Goal: Find specific page/section: Find specific page/section

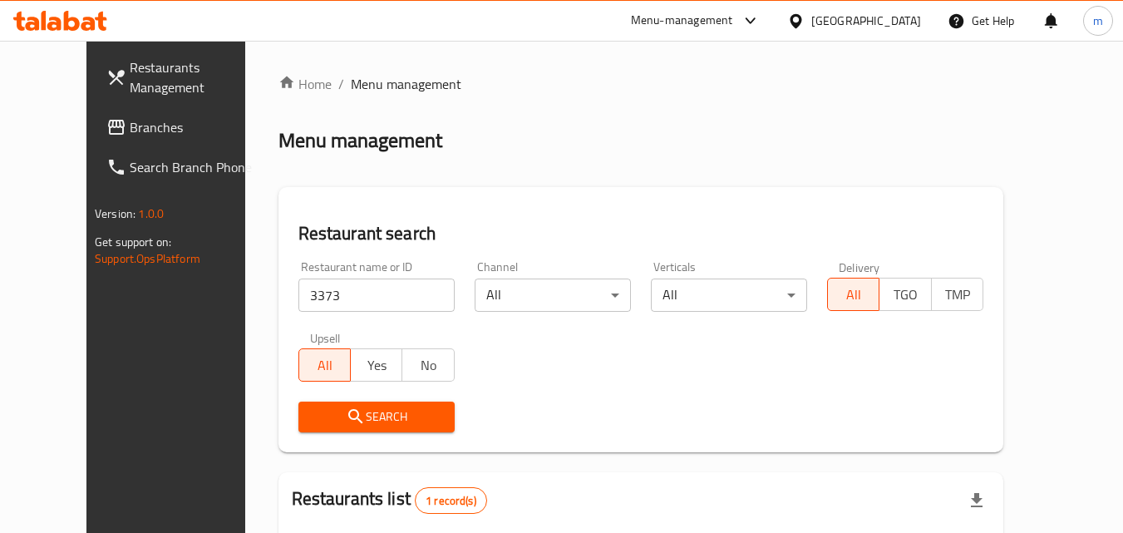
click at [902, 18] on div "[GEOGRAPHIC_DATA]" at bounding box center [866, 21] width 110 height 18
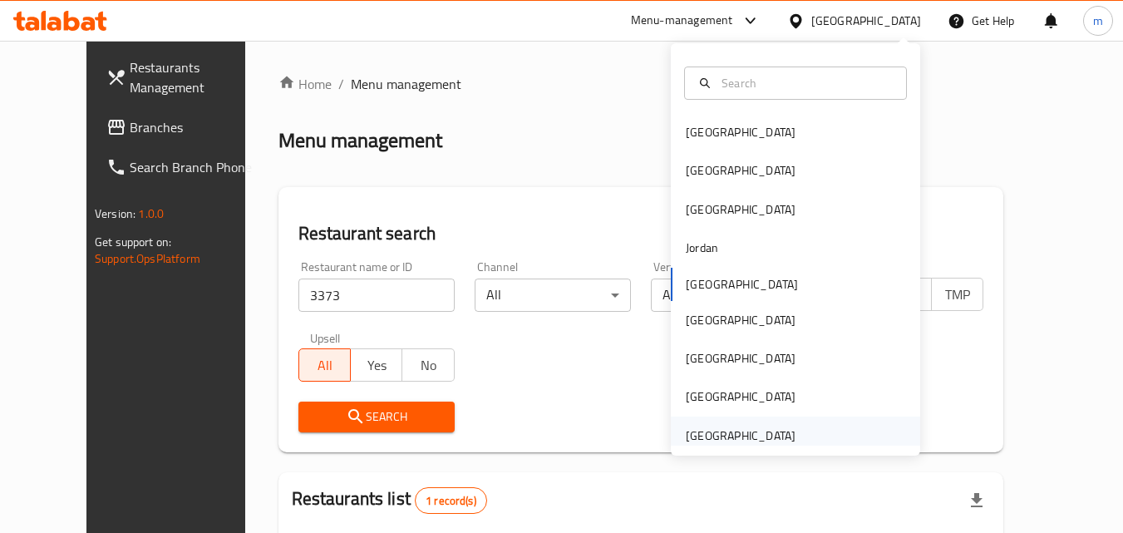
click at [804, 438] on div "[GEOGRAPHIC_DATA]" at bounding box center [795, 435] width 249 height 38
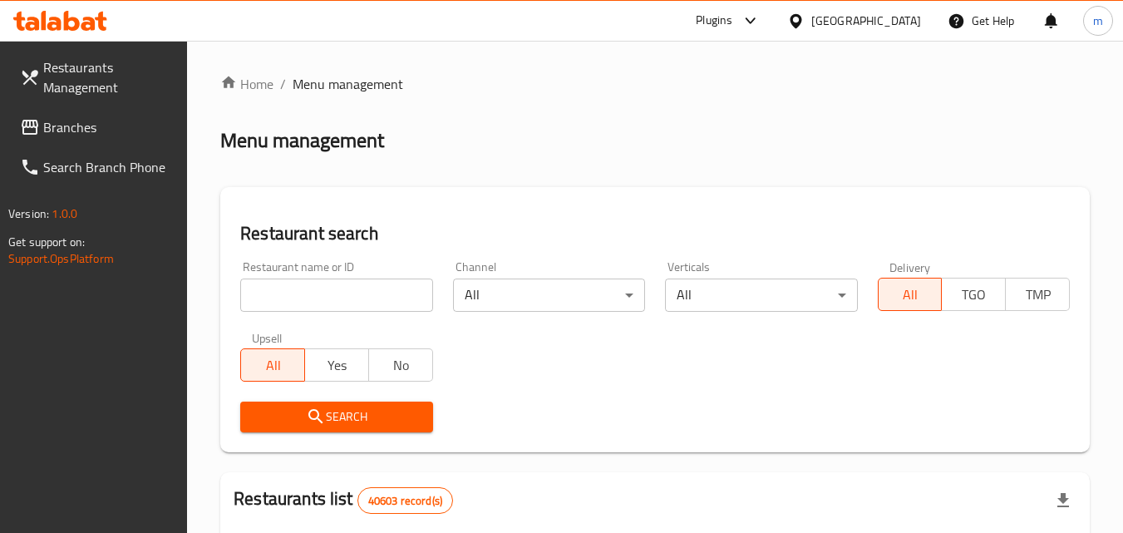
click at [67, 121] on span "Branches" at bounding box center [108, 127] width 131 height 20
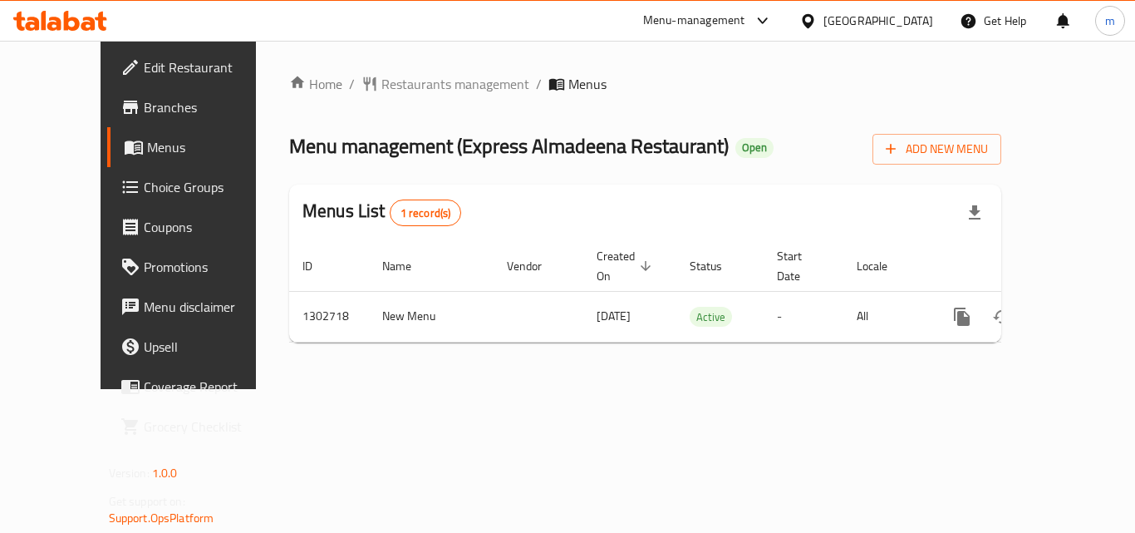
click at [392, 83] on span "Restaurants management" at bounding box center [456, 84] width 148 height 20
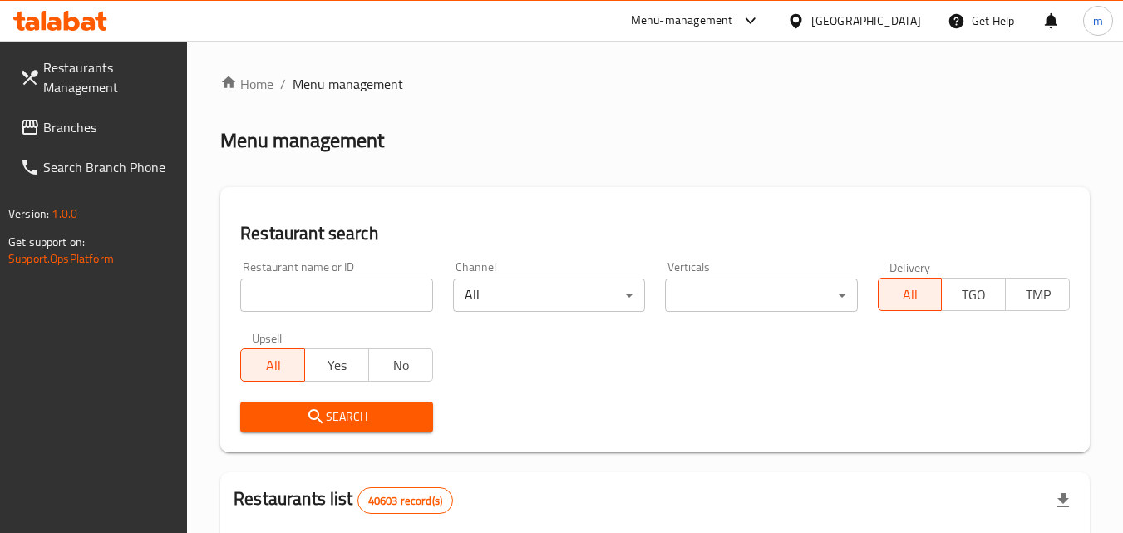
click at [357, 293] on input "search" at bounding box center [336, 294] width 192 height 33
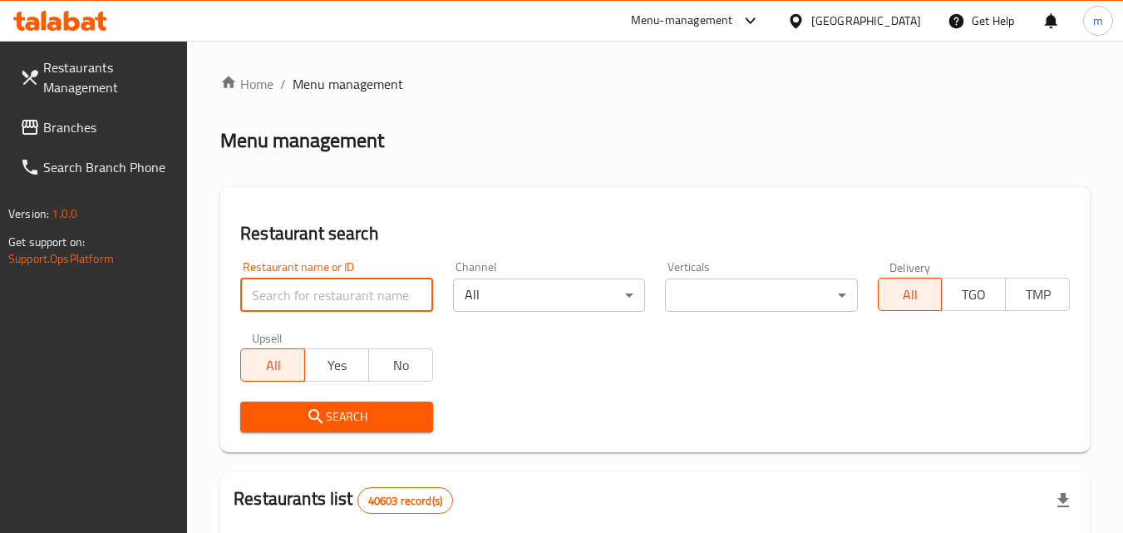
paste input "702475"
type input "702475"
click button "Search" at bounding box center [336, 416] width 192 height 31
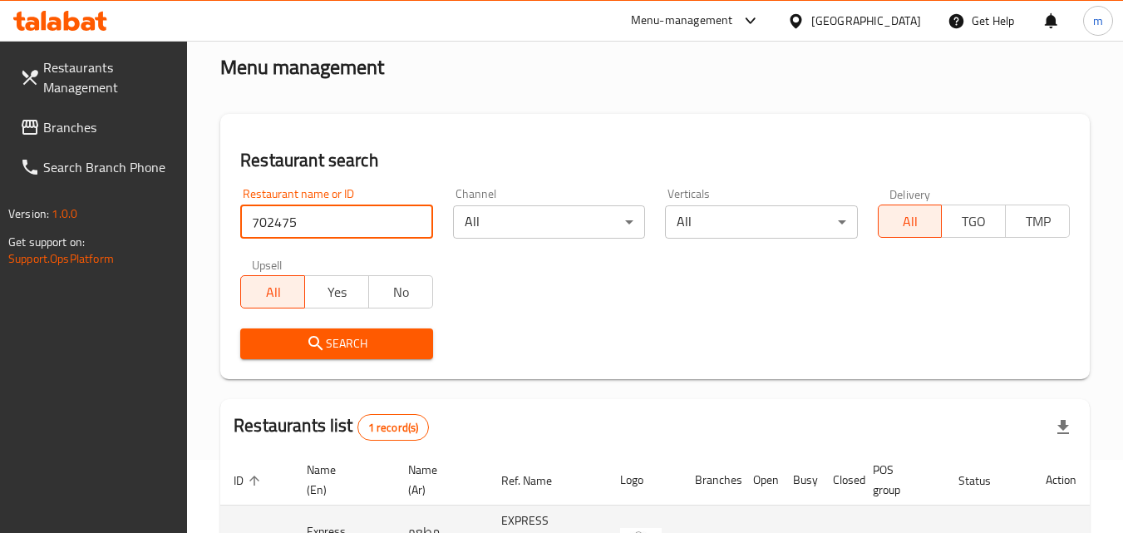
scroll to position [166, 0]
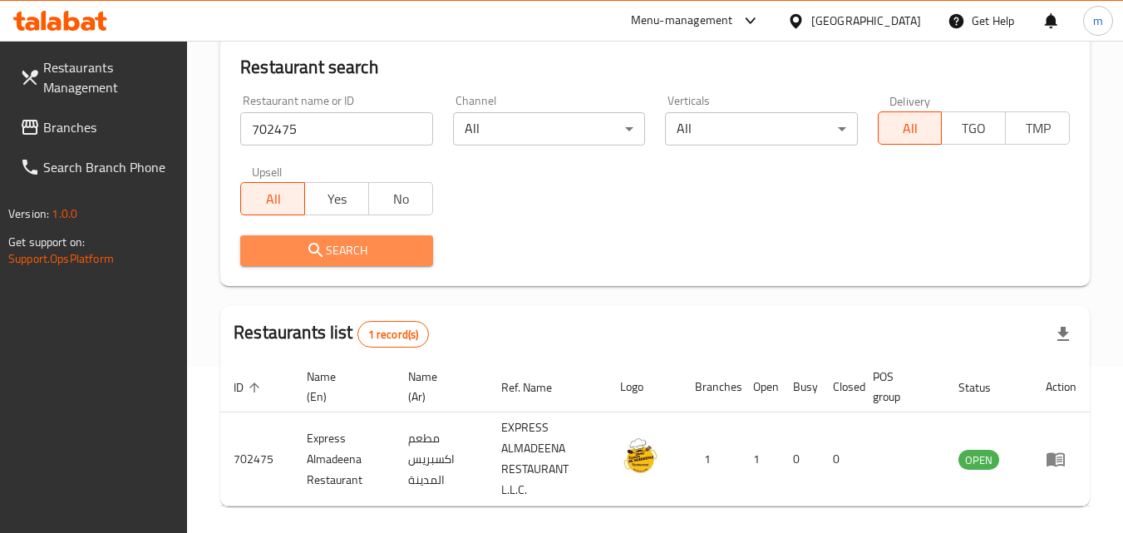
click at [339, 253] on span "Search" at bounding box center [336, 250] width 165 height 21
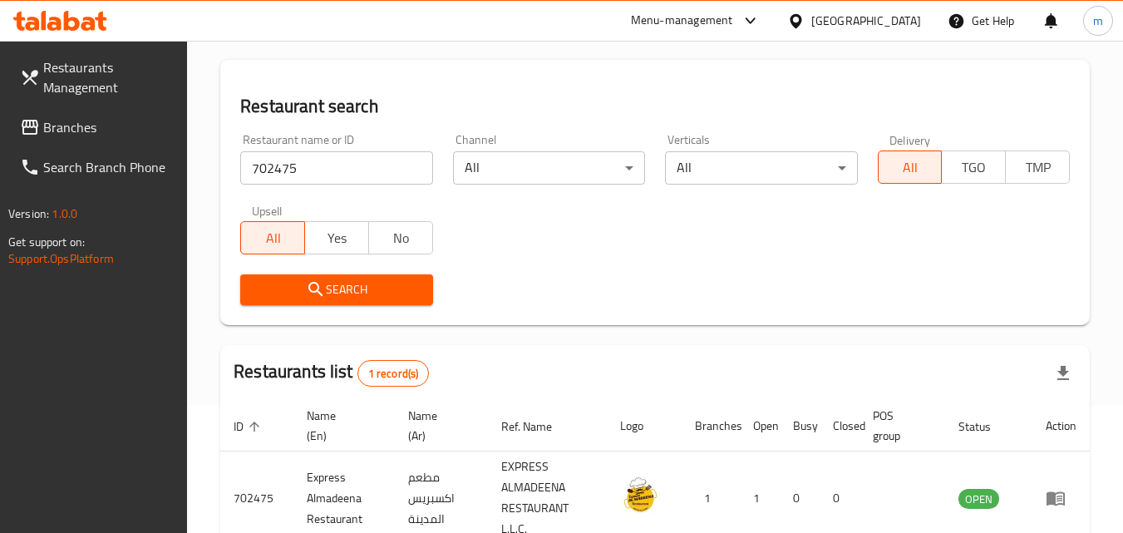
scroll to position [0, 0]
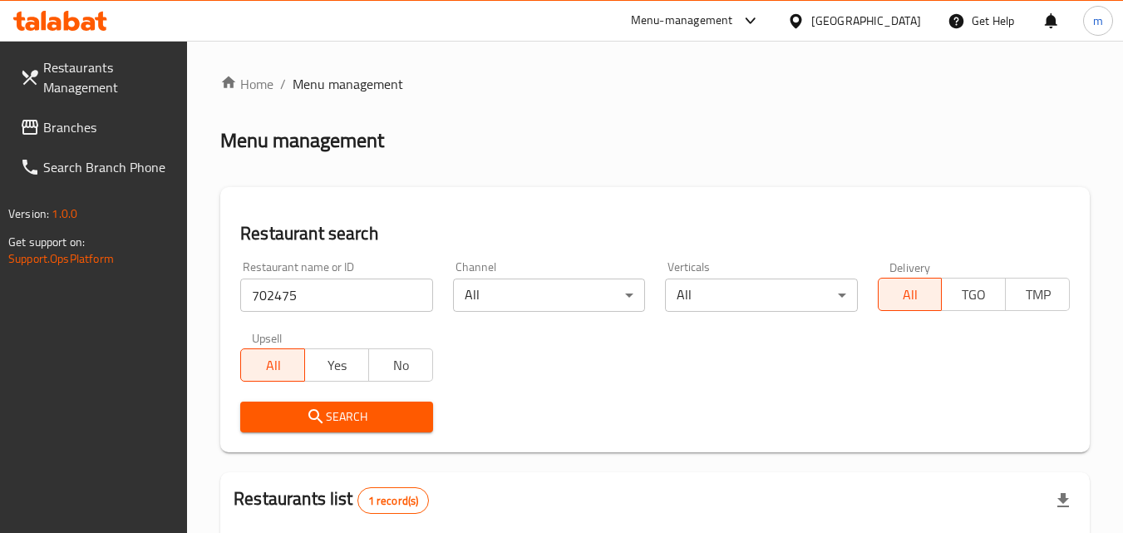
click at [833, 16] on div "[GEOGRAPHIC_DATA]" at bounding box center [866, 21] width 110 height 18
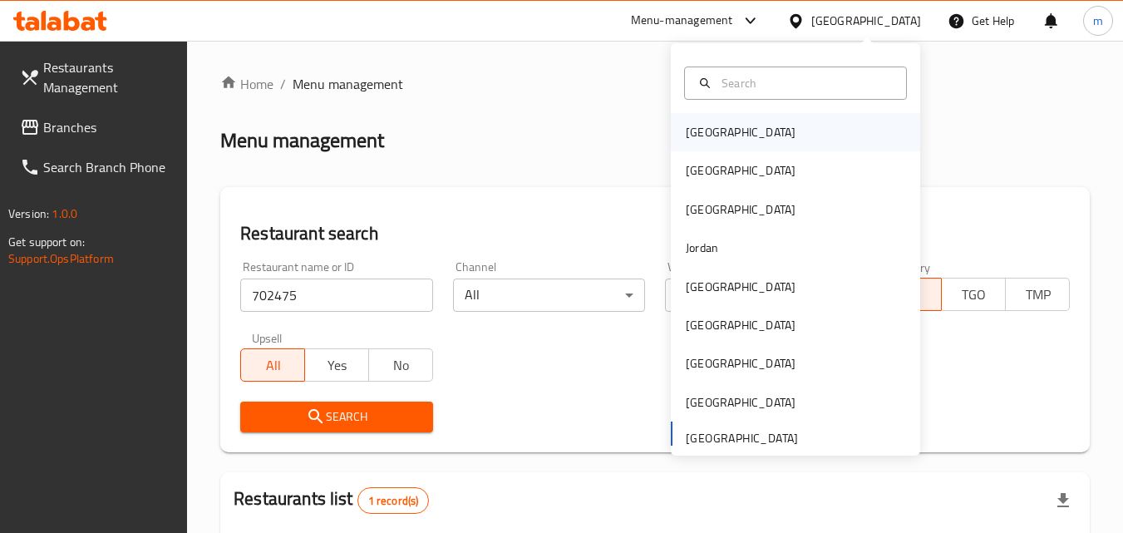
click at [729, 128] on div "[GEOGRAPHIC_DATA]" at bounding box center [795, 132] width 249 height 38
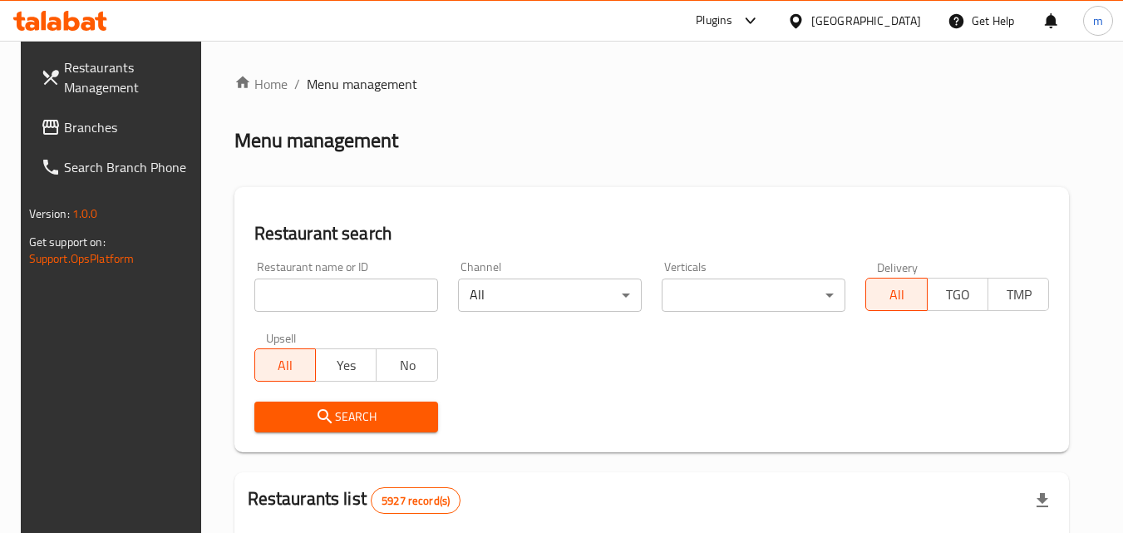
click at [84, 126] on span "Branches" at bounding box center [129, 127] width 131 height 20
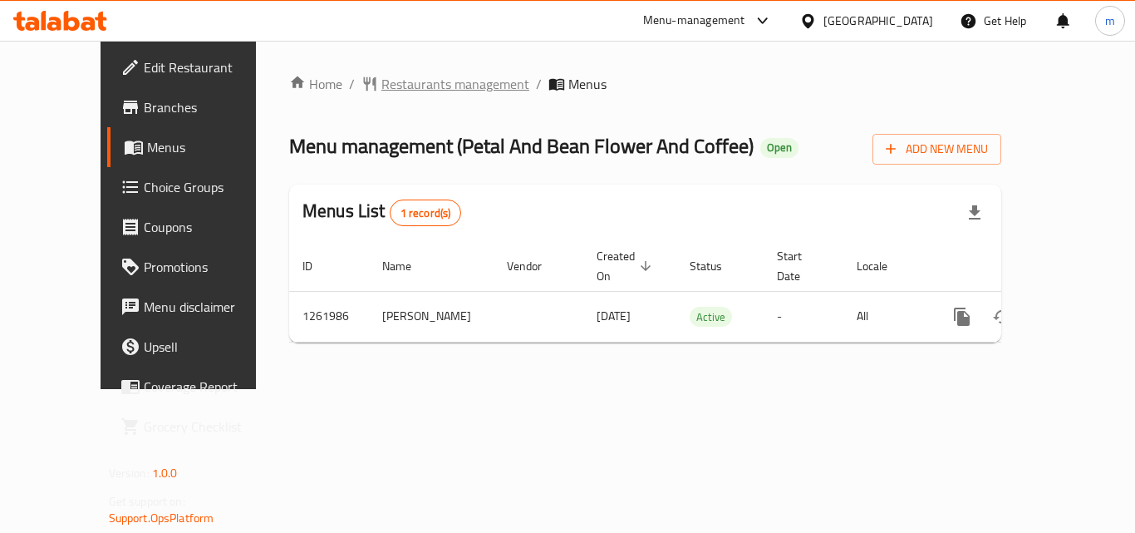
click at [382, 82] on span "Restaurants management" at bounding box center [456, 84] width 148 height 20
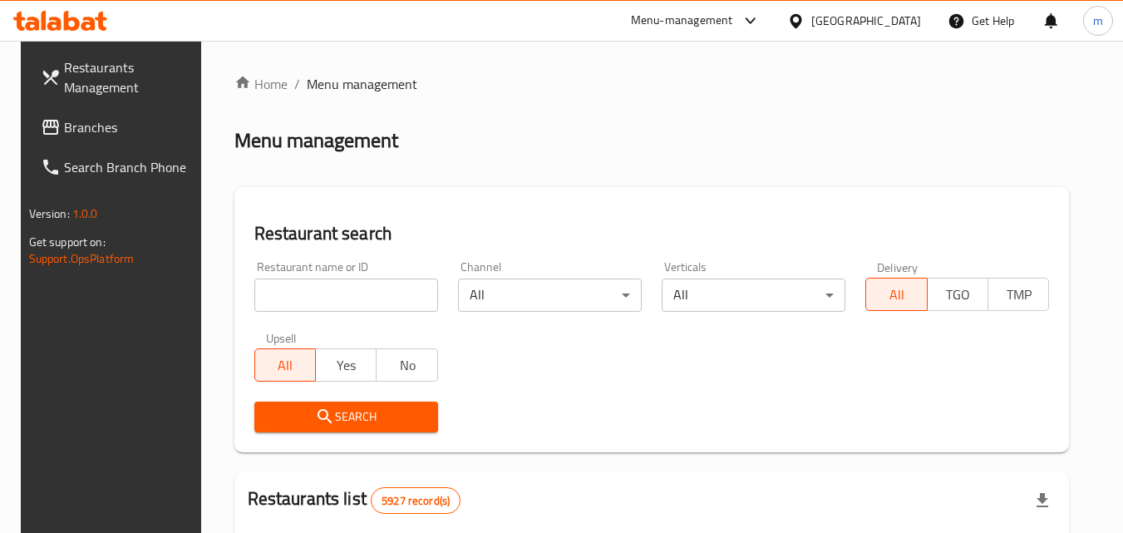
click at [352, 293] on input "search" at bounding box center [346, 294] width 184 height 33
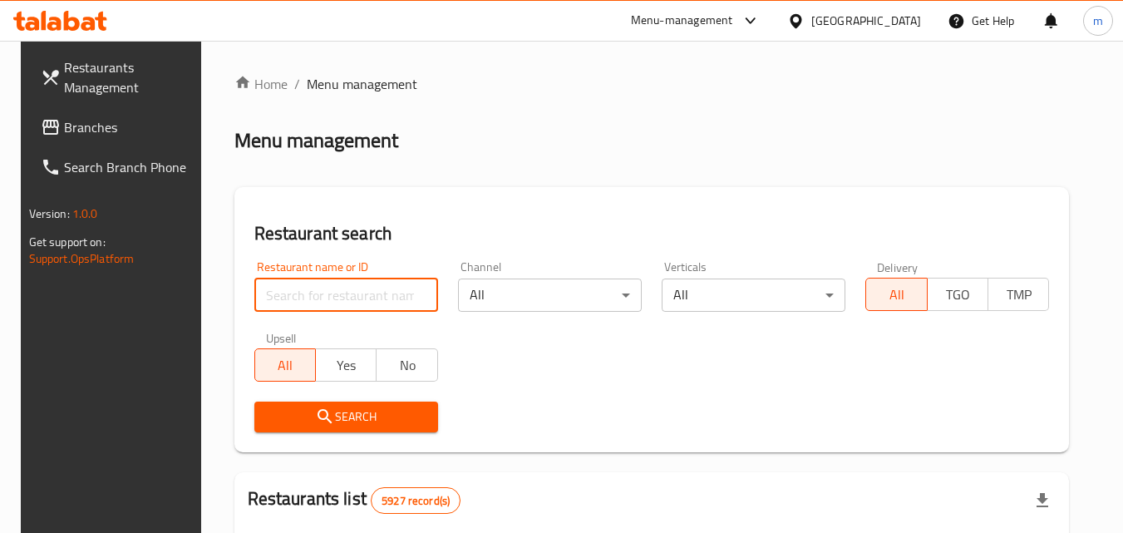
paste input "685400"
type input "685400"
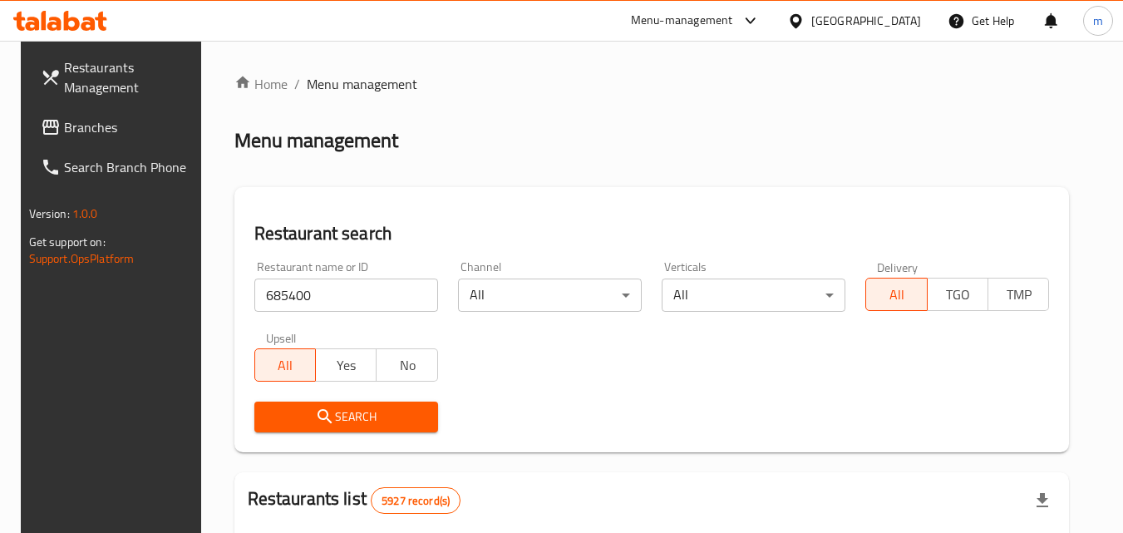
click at [351, 422] on span "Search" at bounding box center [346, 416] width 157 height 21
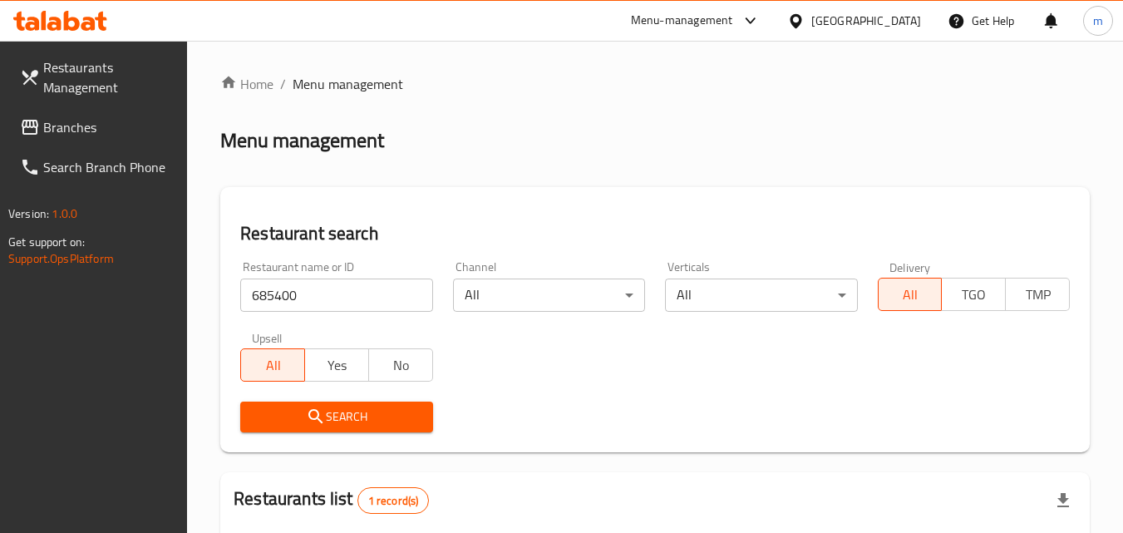
click at [896, 15] on div "Bahrain" at bounding box center [866, 21] width 110 height 18
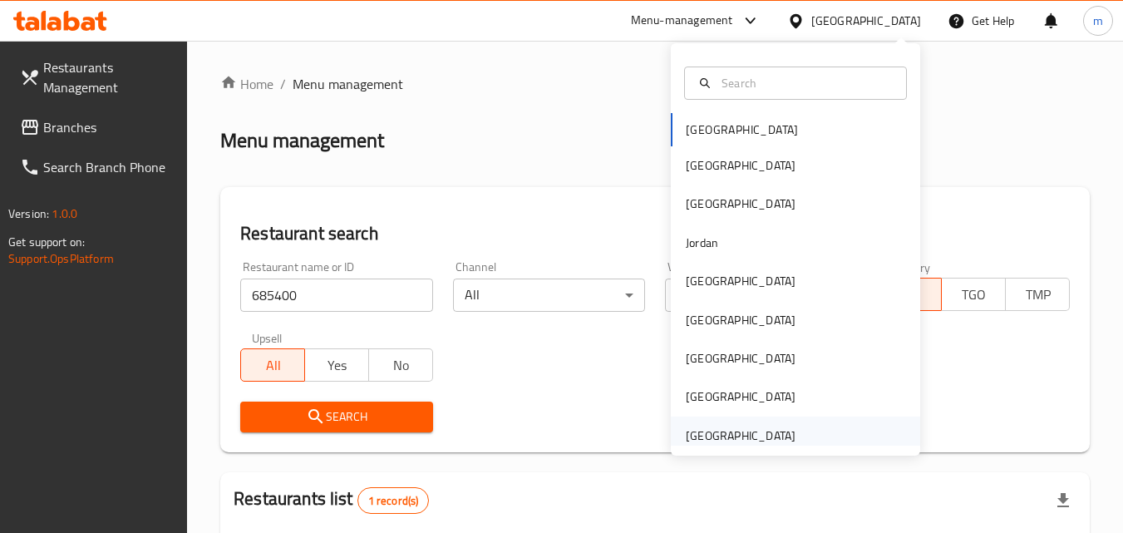
click at [710, 429] on div "[GEOGRAPHIC_DATA]" at bounding box center [741, 435] width 110 height 18
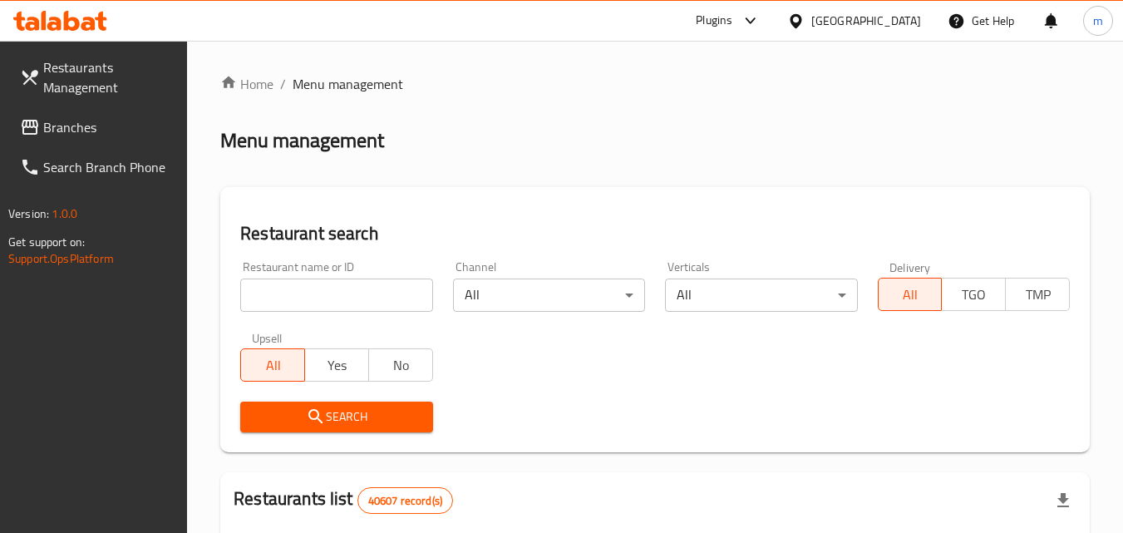
click at [101, 131] on span "Branches" at bounding box center [108, 127] width 131 height 20
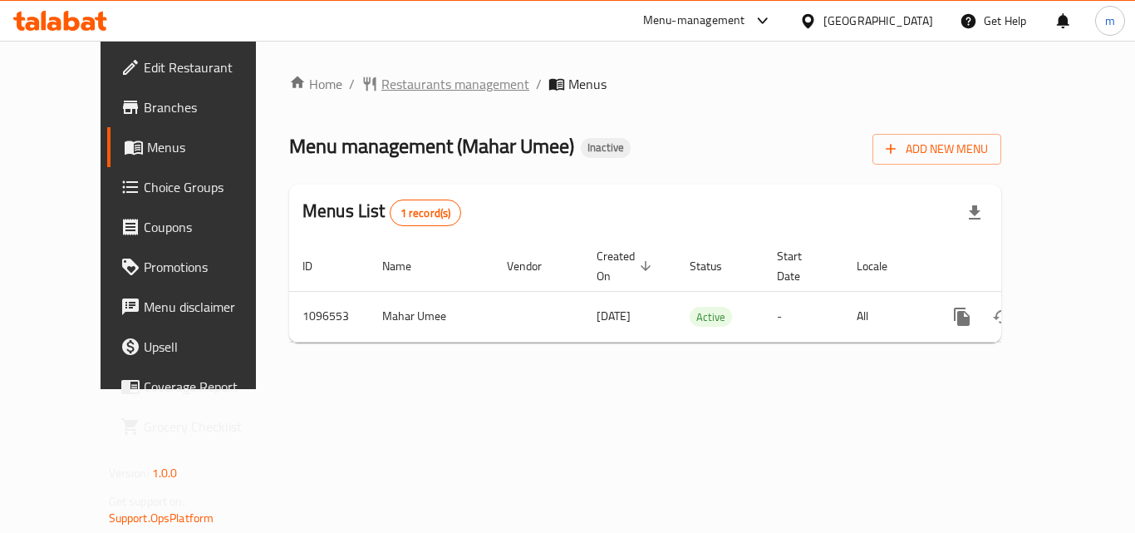
click at [382, 74] on span "Restaurants management" at bounding box center [456, 84] width 148 height 20
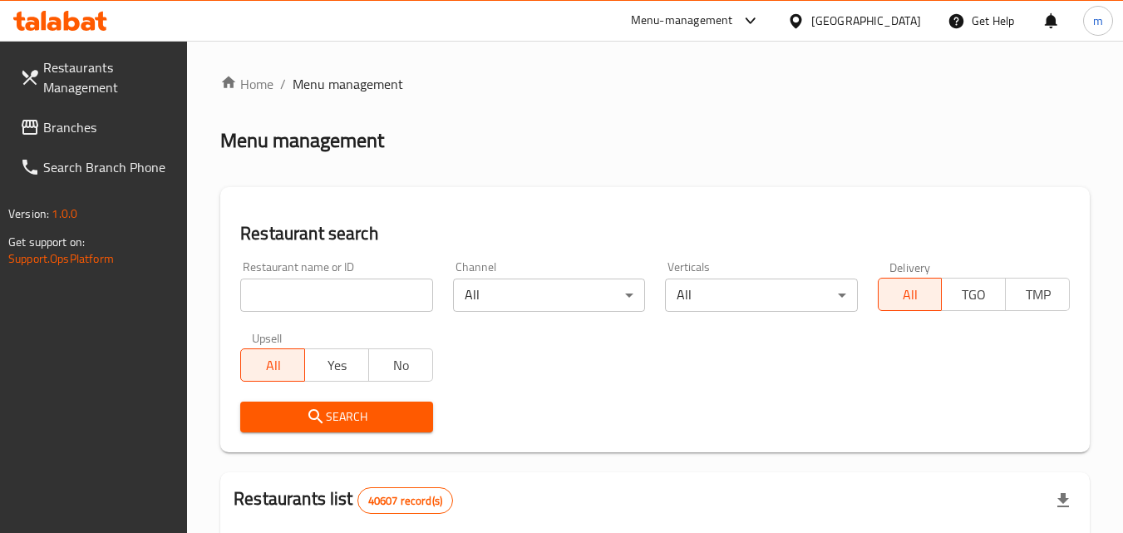
click at [316, 289] on input "search" at bounding box center [336, 294] width 192 height 33
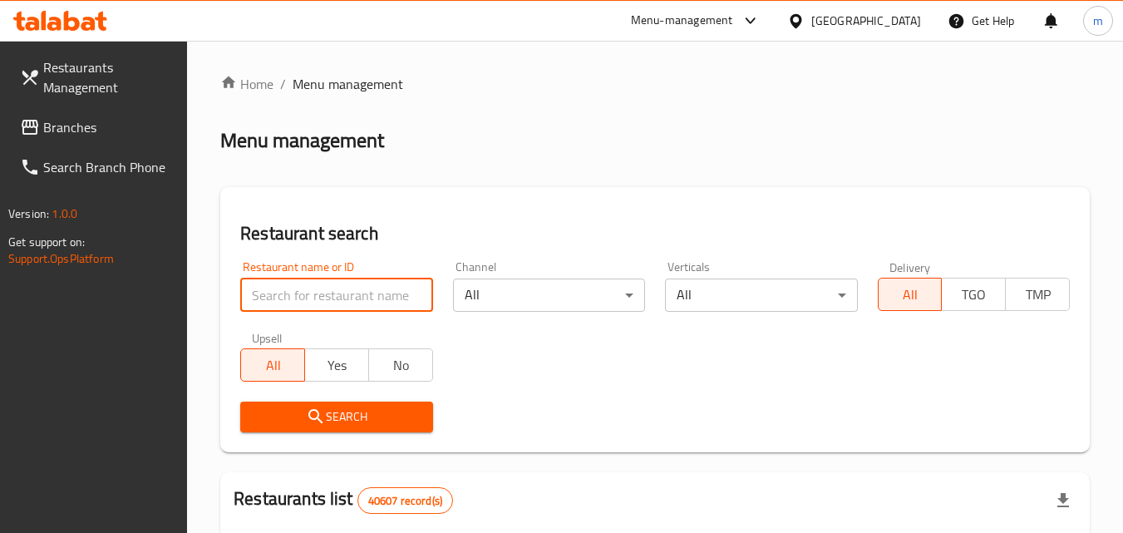
paste input "665028"
type input "665028"
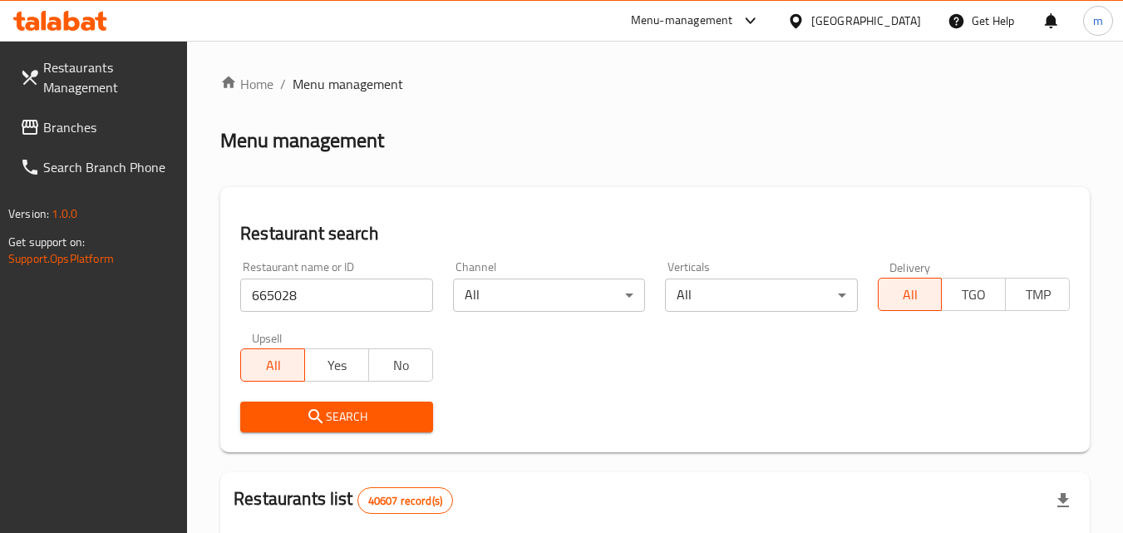
click at [392, 419] on span "Search" at bounding box center [336, 416] width 165 height 21
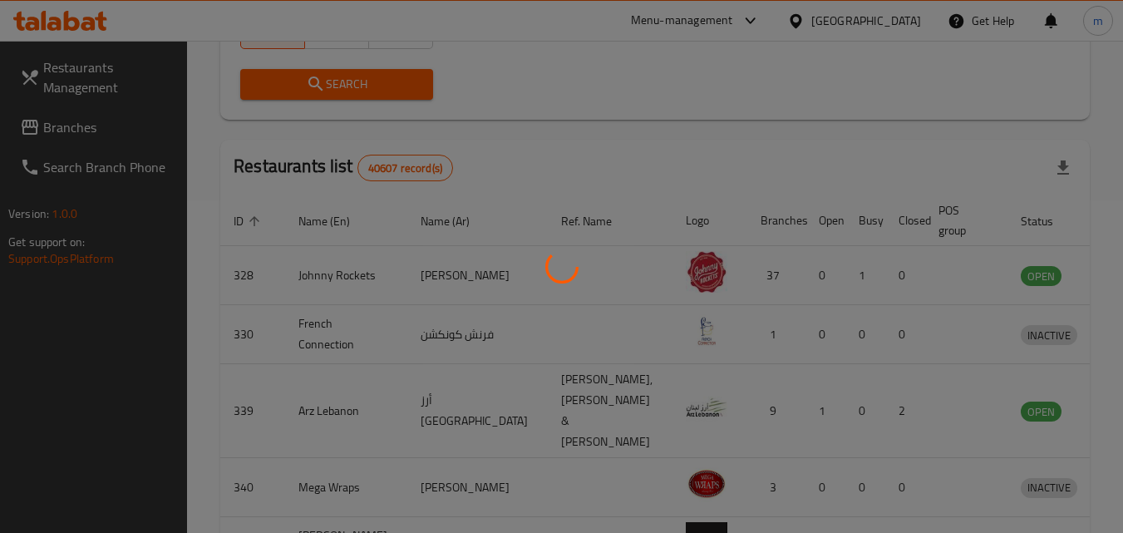
scroll to position [195, 0]
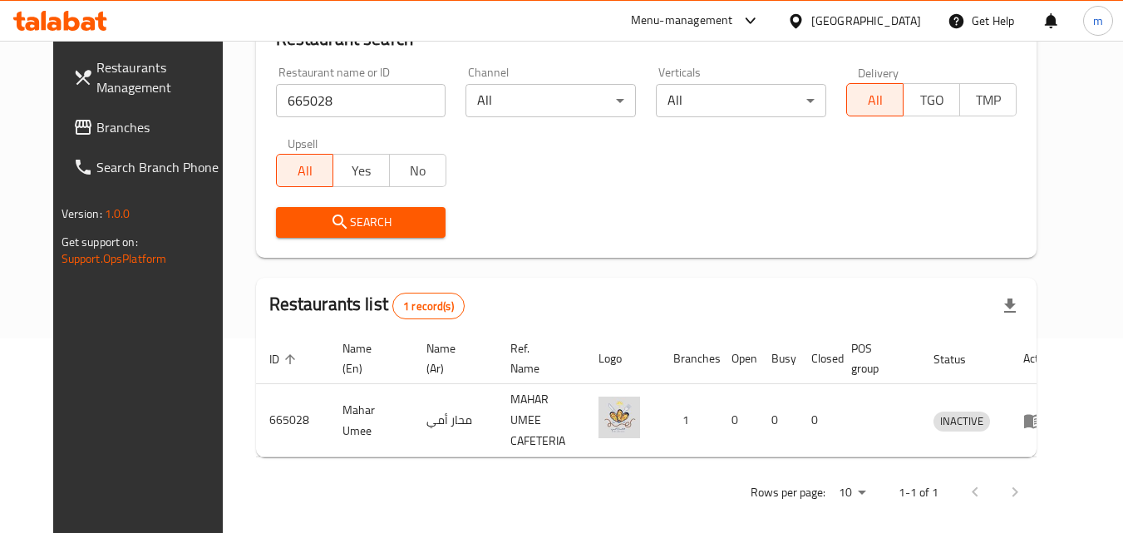
click at [122, 137] on link "Branches" at bounding box center [150, 127] width 181 height 40
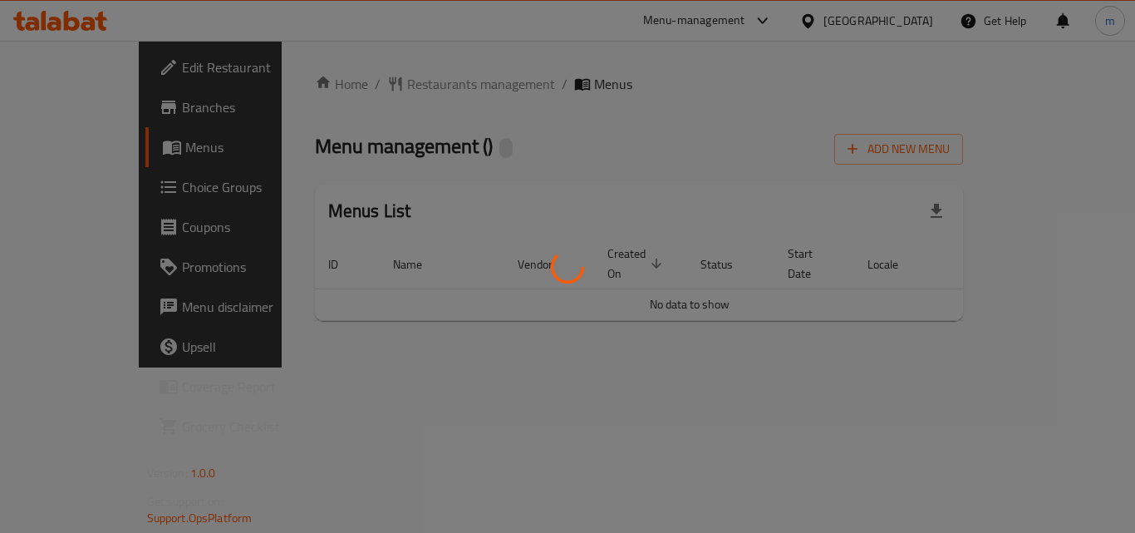
click at [417, 84] on div at bounding box center [567, 266] width 1135 height 533
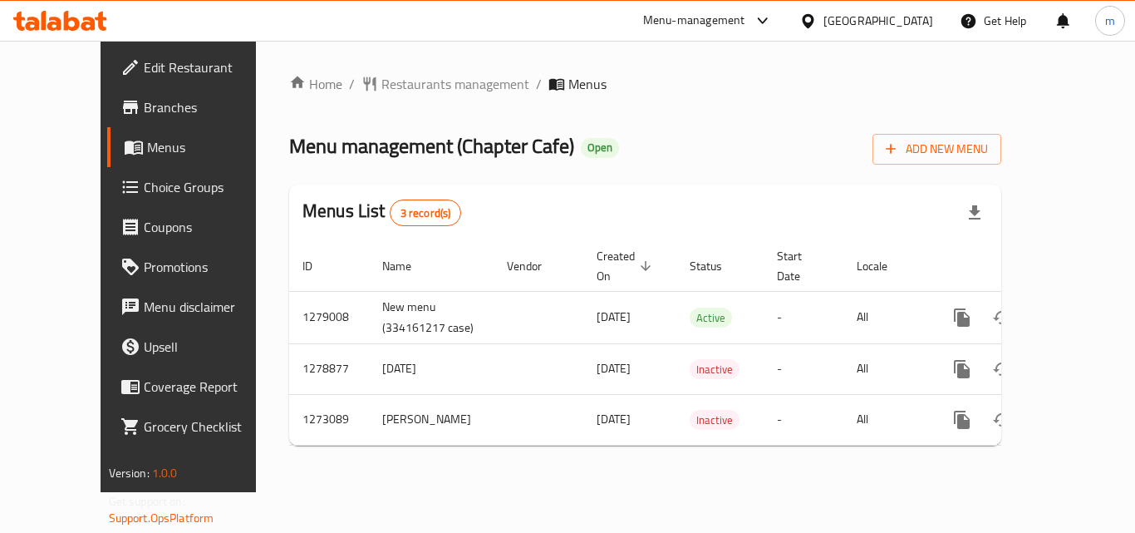
click at [417, 84] on span "Restaurants management" at bounding box center [456, 84] width 148 height 20
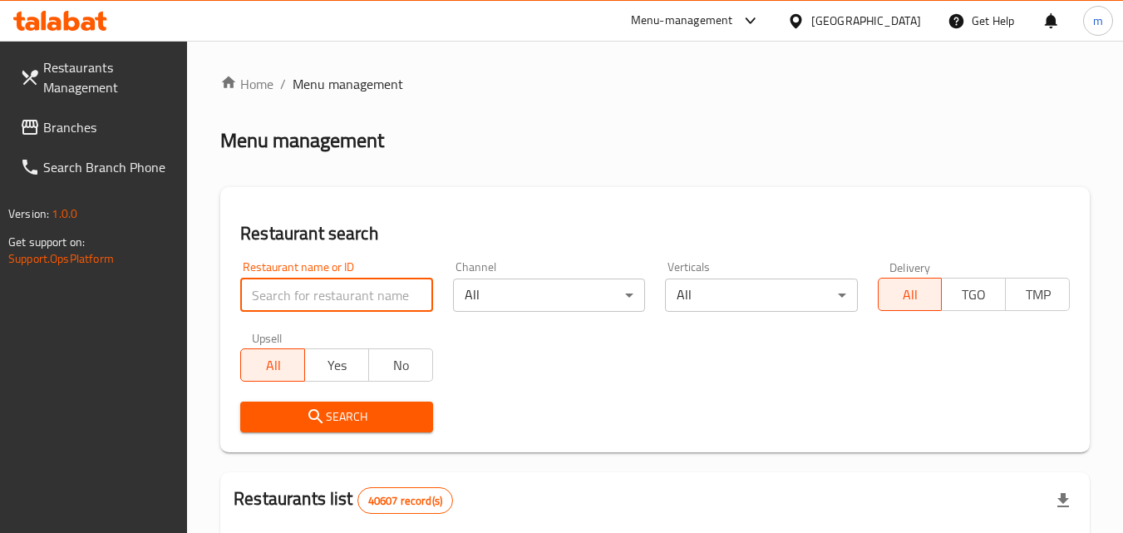
click at [339, 298] on input "search" at bounding box center [336, 294] width 192 height 33
paste input "690589"
type input "690589"
click button "Search" at bounding box center [336, 416] width 192 height 31
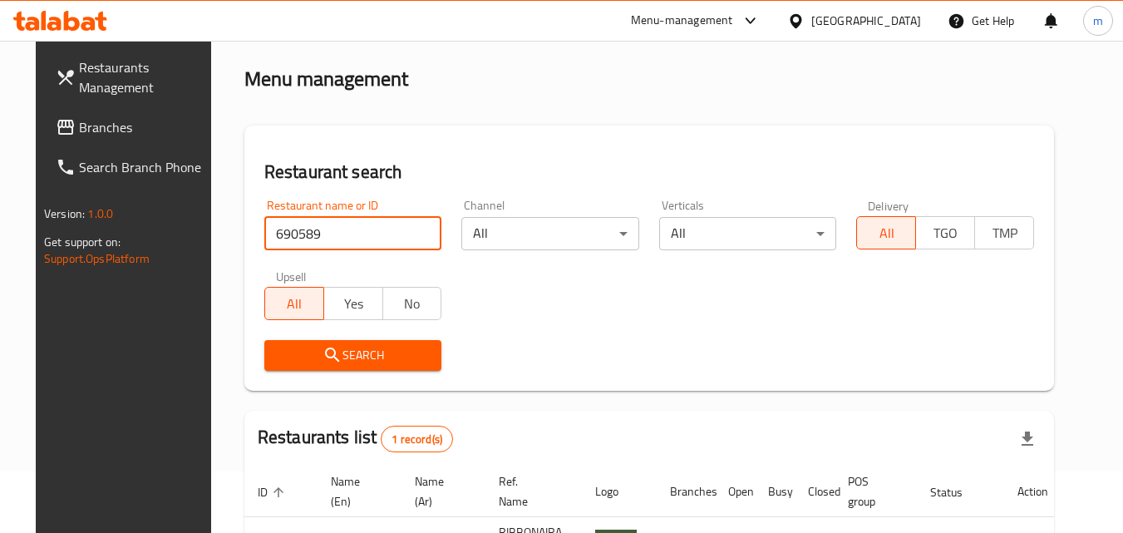
scroll to position [166, 0]
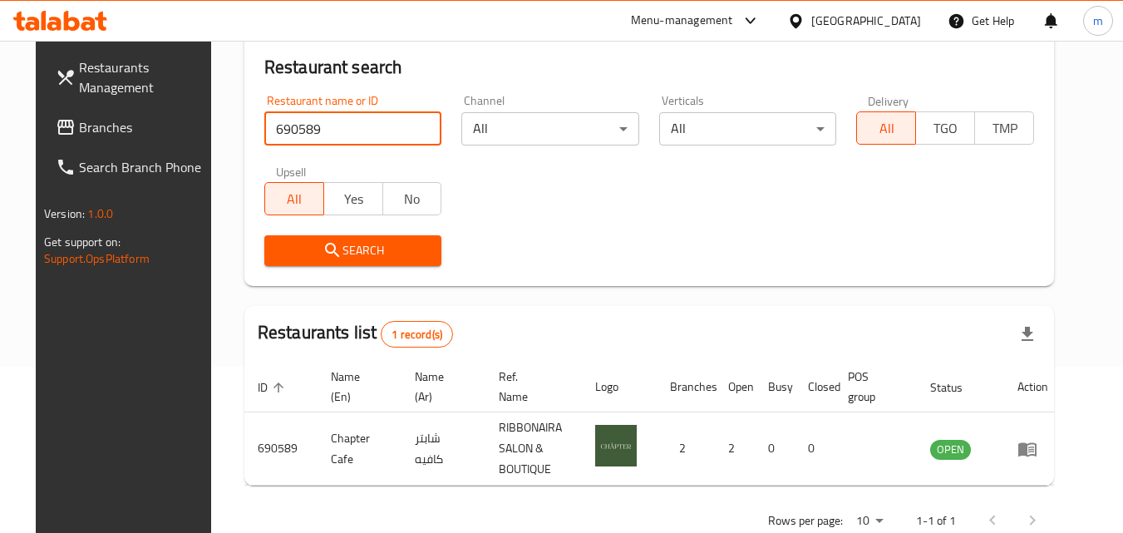
click at [363, 252] on span "Search" at bounding box center [353, 250] width 151 height 21
click at [106, 123] on span "Branches" at bounding box center [144, 127] width 131 height 20
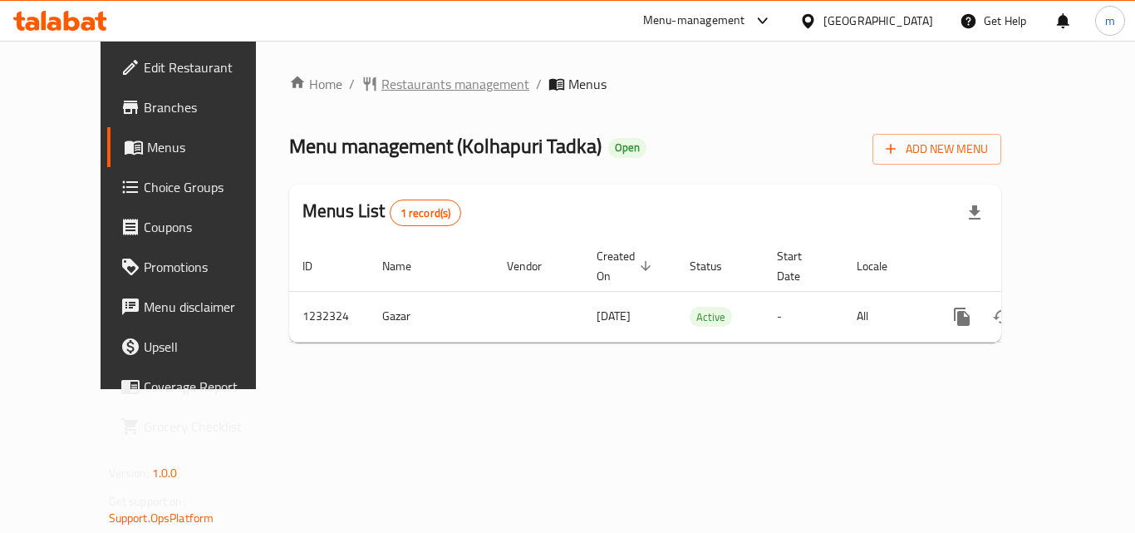
click at [407, 81] on span "Restaurants management" at bounding box center [456, 84] width 148 height 20
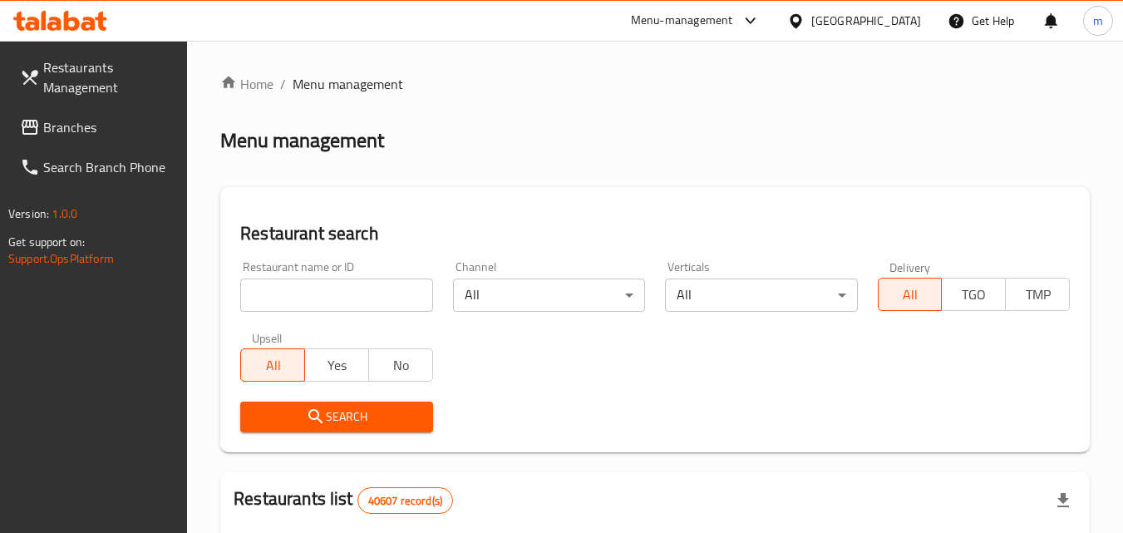
click at [336, 293] on input "search" at bounding box center [336, 294] width 192 height 33
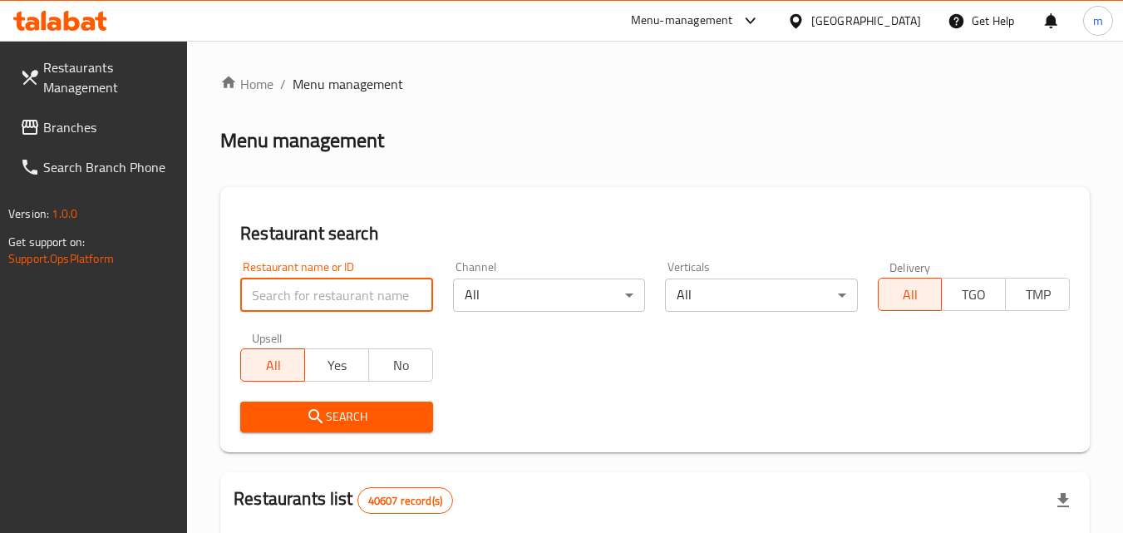
paste input "677733"
type input "677733"
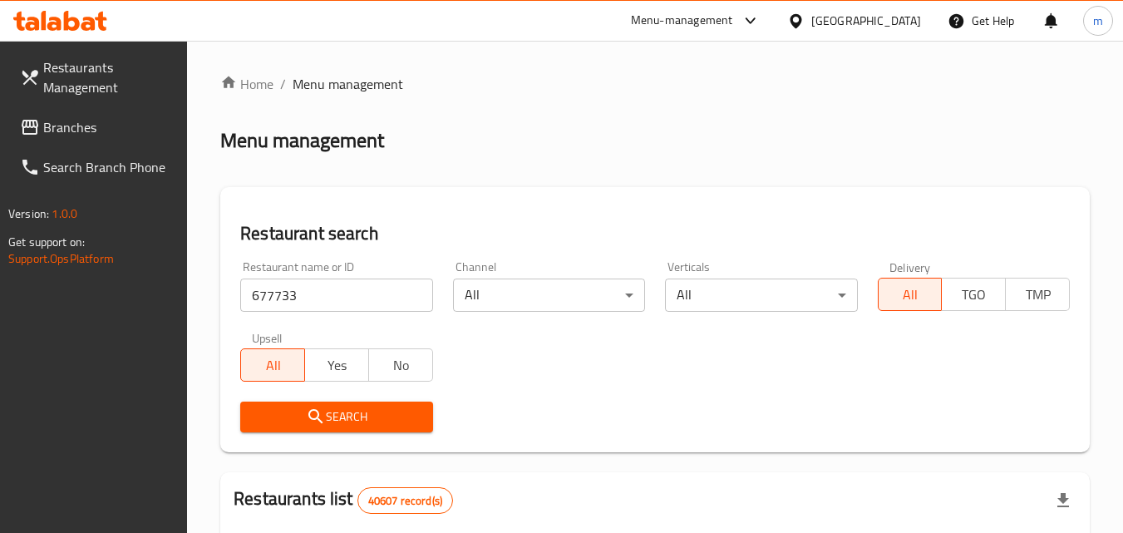
click at [369, 419] on span "Search" at bounding box center [336, 416] width 165 height 21
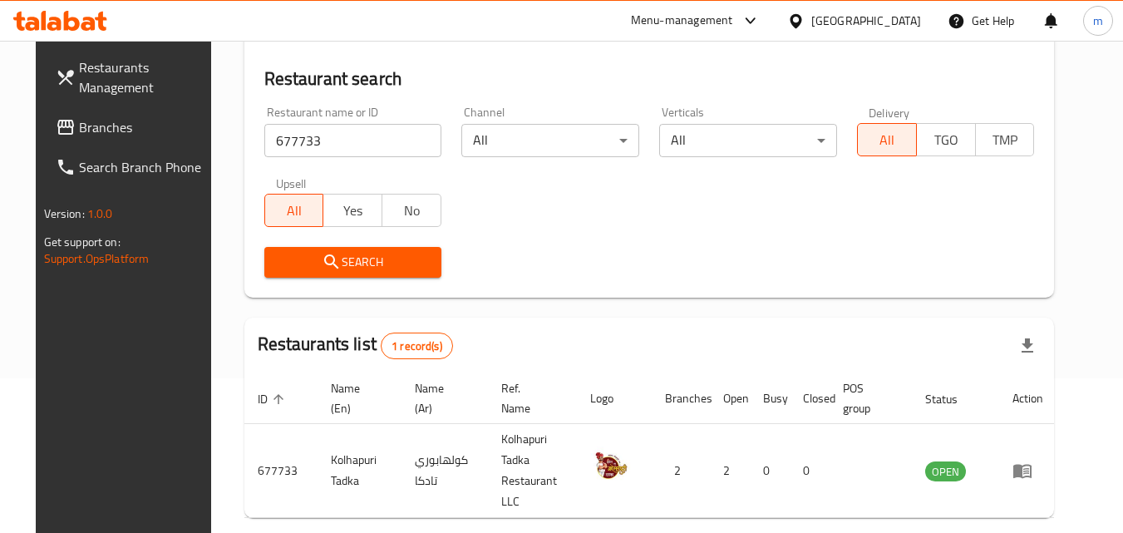
scroll to position [195, 0]
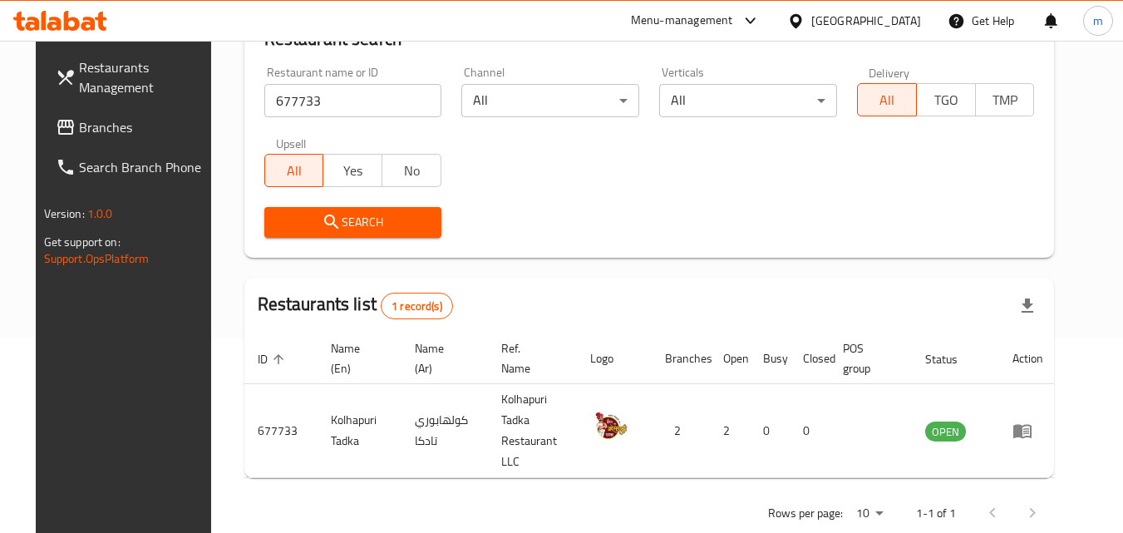
click at [840, 21] on div "[GEOGRAPHIC_DATA]" at bounding box center [866, 21] width 110 height 18
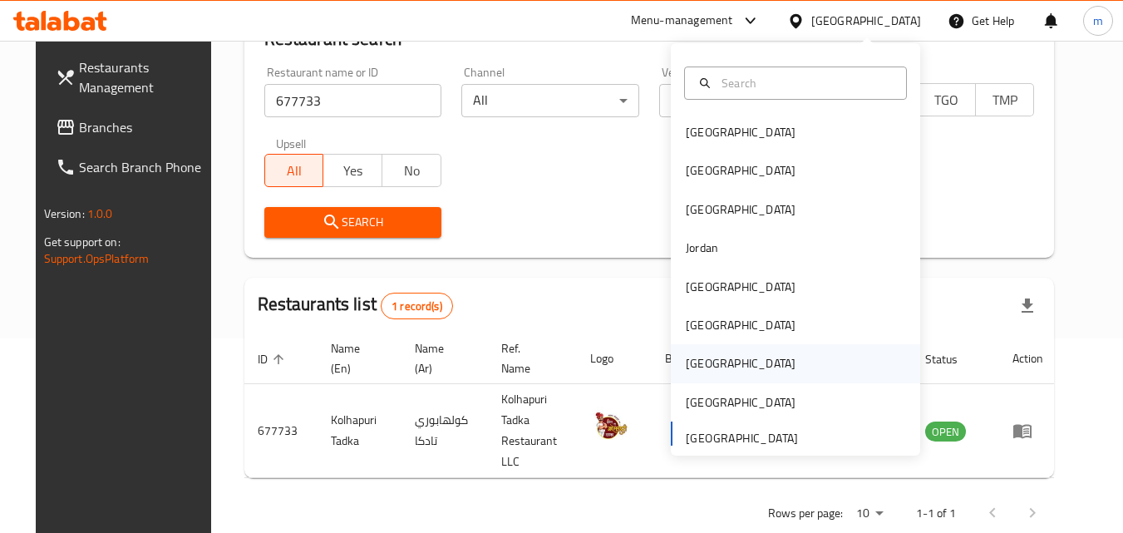
click at [693, 372] on div "[GEOGRAPHIC_DATA]" at bounding box center [741, 363] width 110 height 18
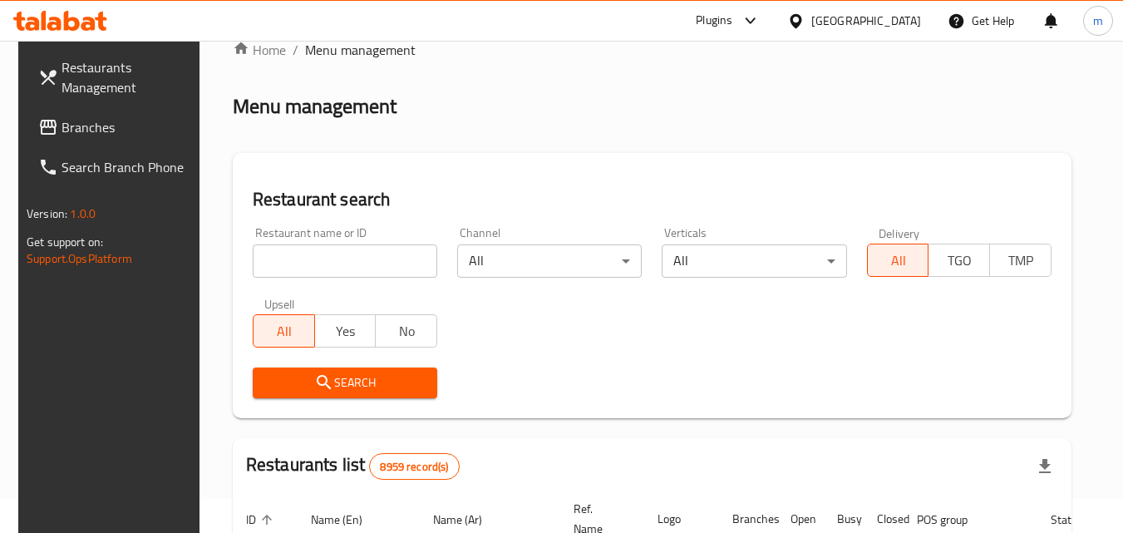
scroll to position [28, 0]
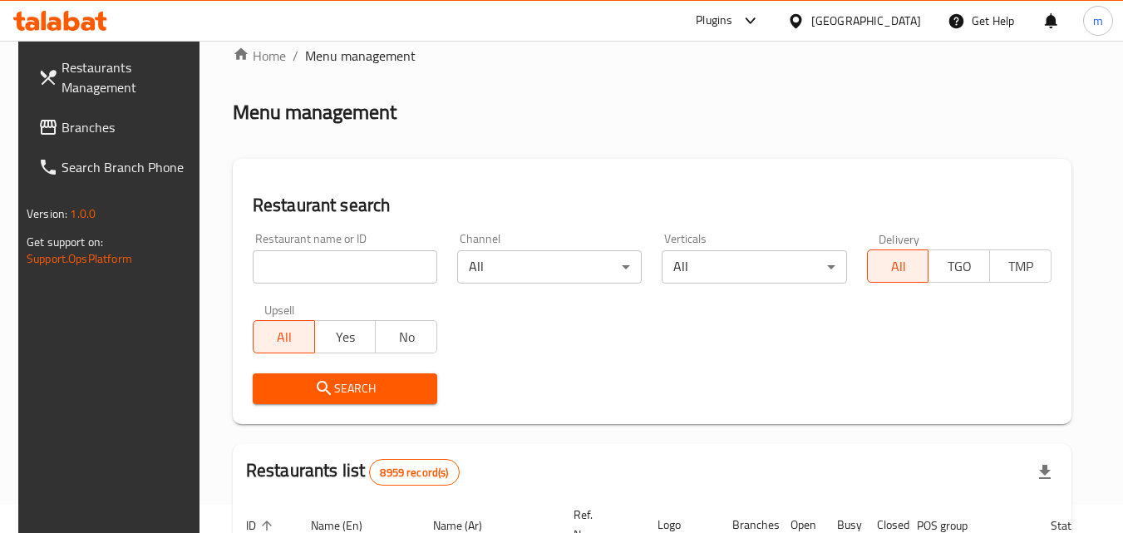
click at [309, 265] on input "search" at bounding box center [345, 266] width 185 height 33
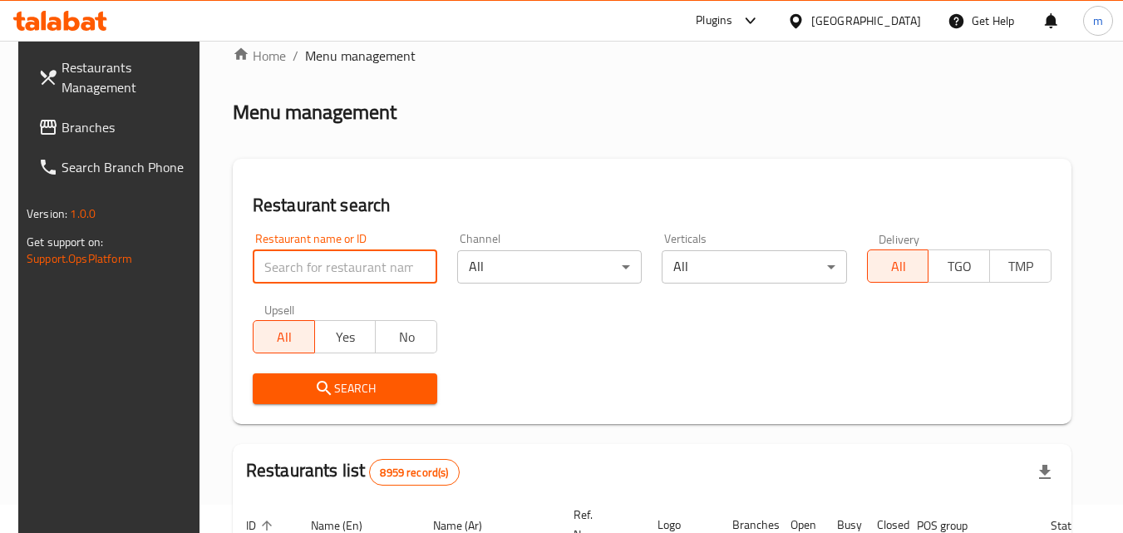
click at [91, 128] on span "Branches" at bounding box center [127, 127] width 131 height 20
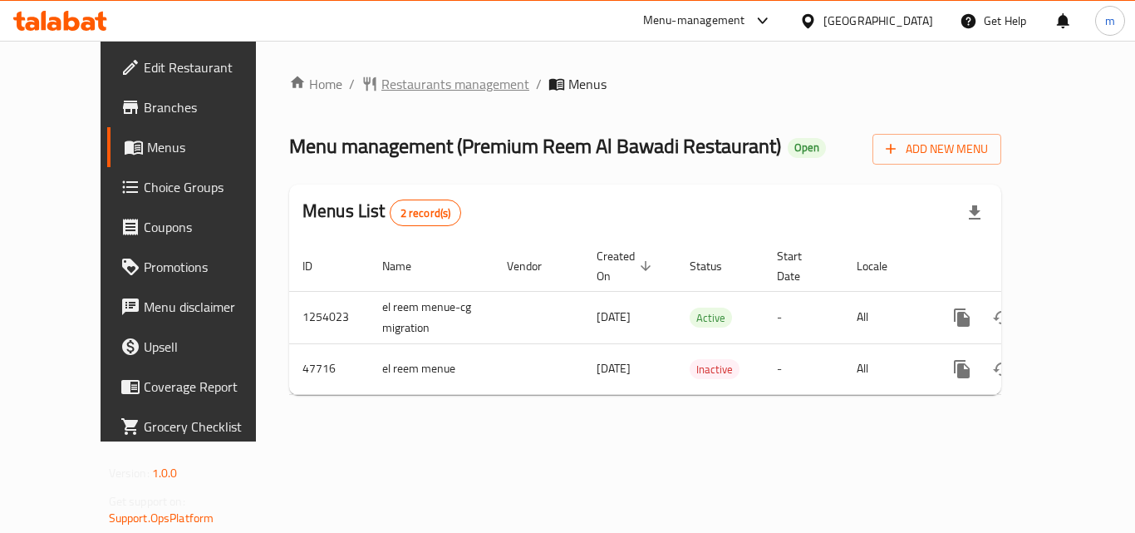
click at [382, 84] on span "Restaurants management" at bounding box center [456, 84] width 148 height 20
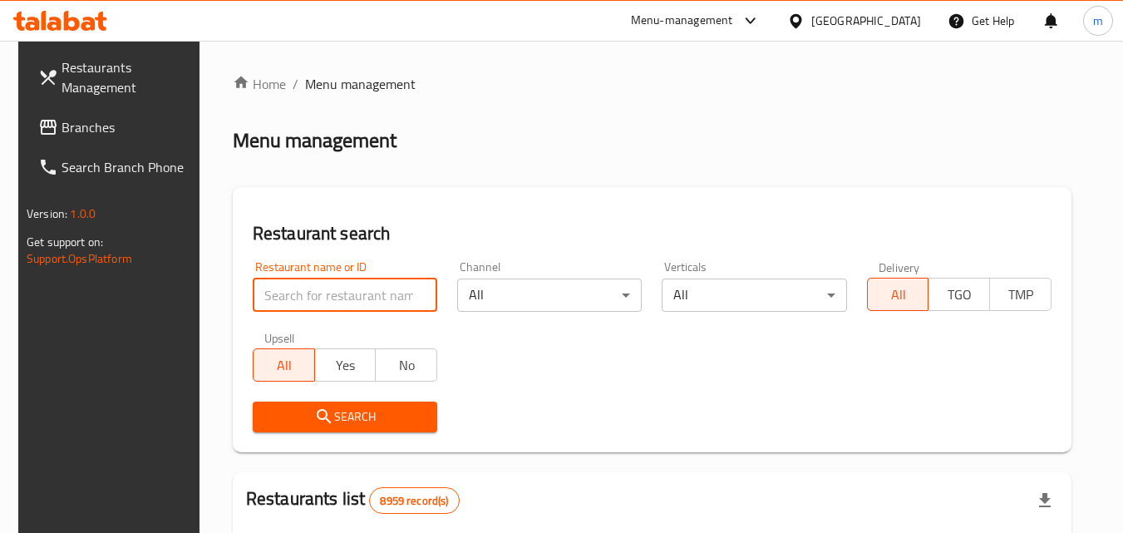
click at [379, 303] on input "search" at bounding box center [345, 294] width 185 height 33
paste input "24197"
type input "24197"
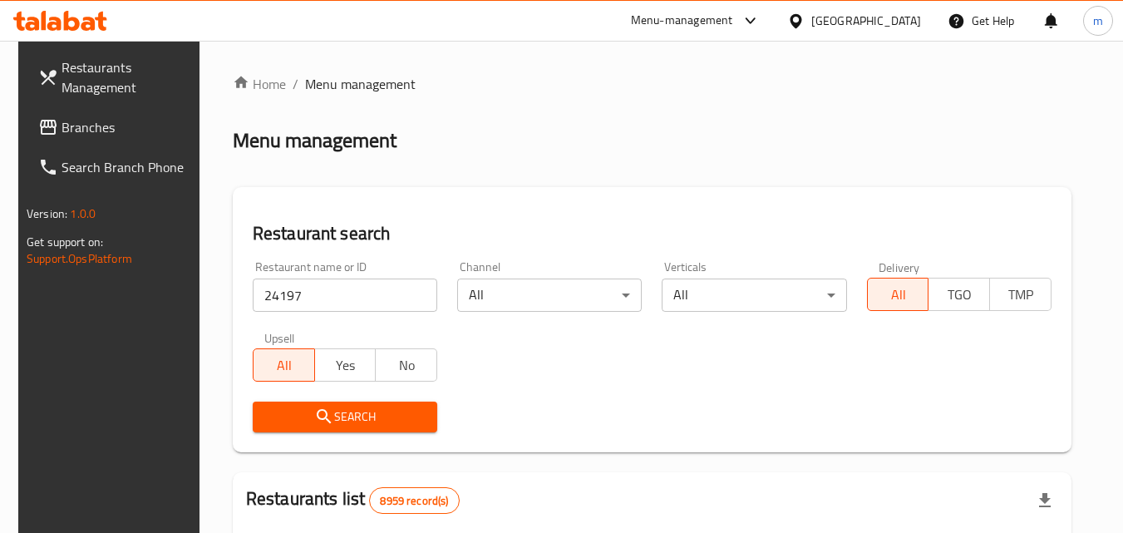
click at [382, 408] on span "Search" at bounding box center [345, 416] width 158 height 21
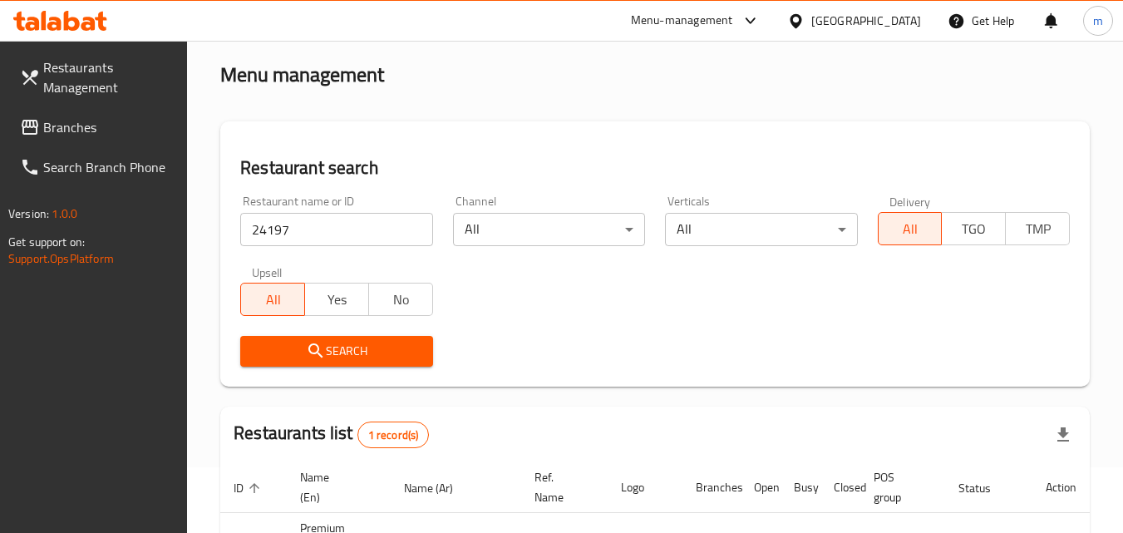
scroll to position [209, 0]
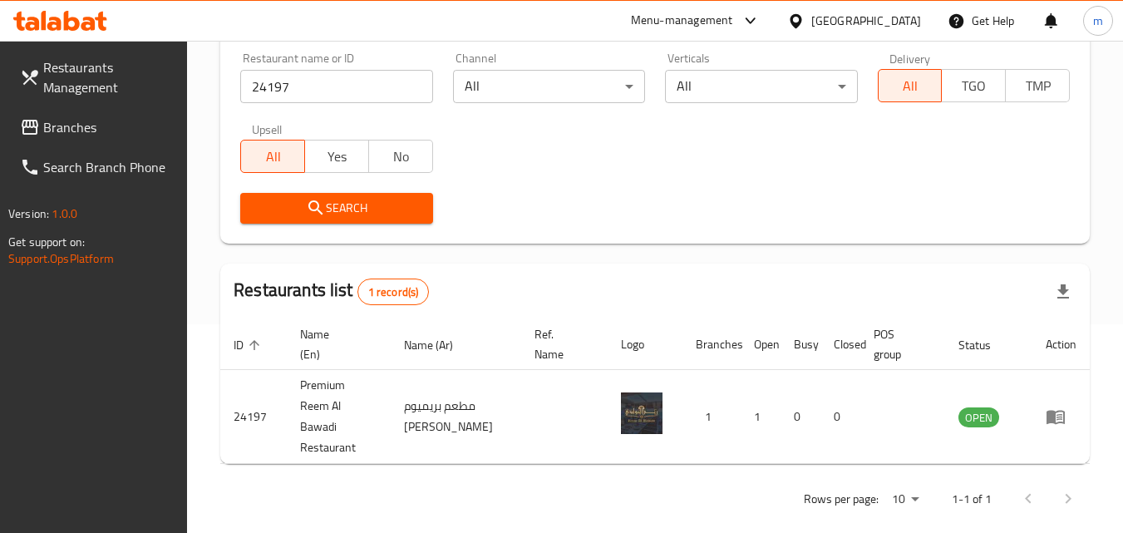
click at [902, 22] on div "[GEOGRAPHIC_DATA]" at bounding box center [866, 21] width 110 height 18
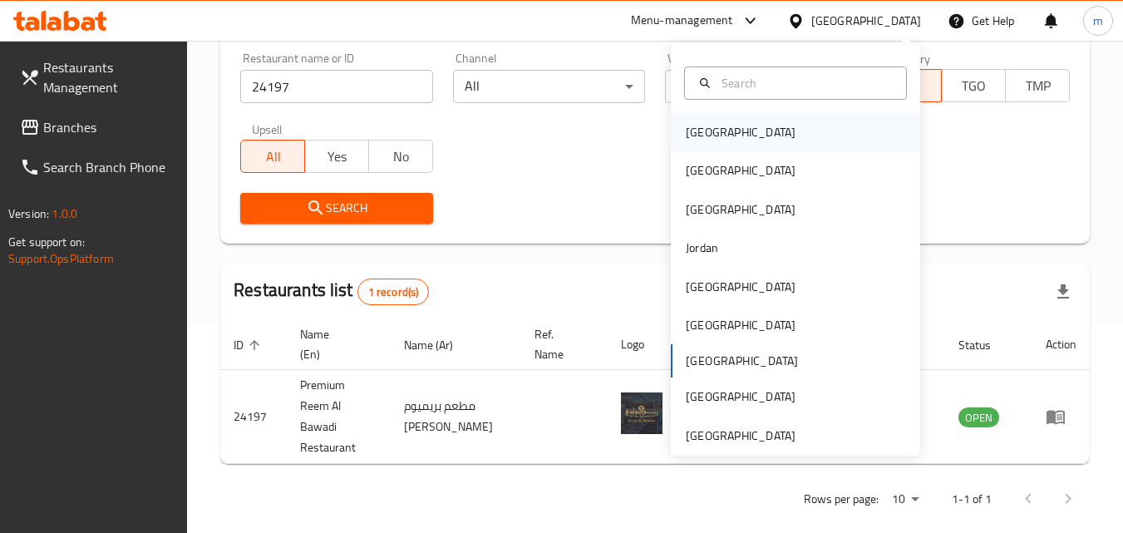
click at [722, 131] on div "[GEOGRAPHIC_DATA]" at bounding box center [740, 132] width 136 height 38
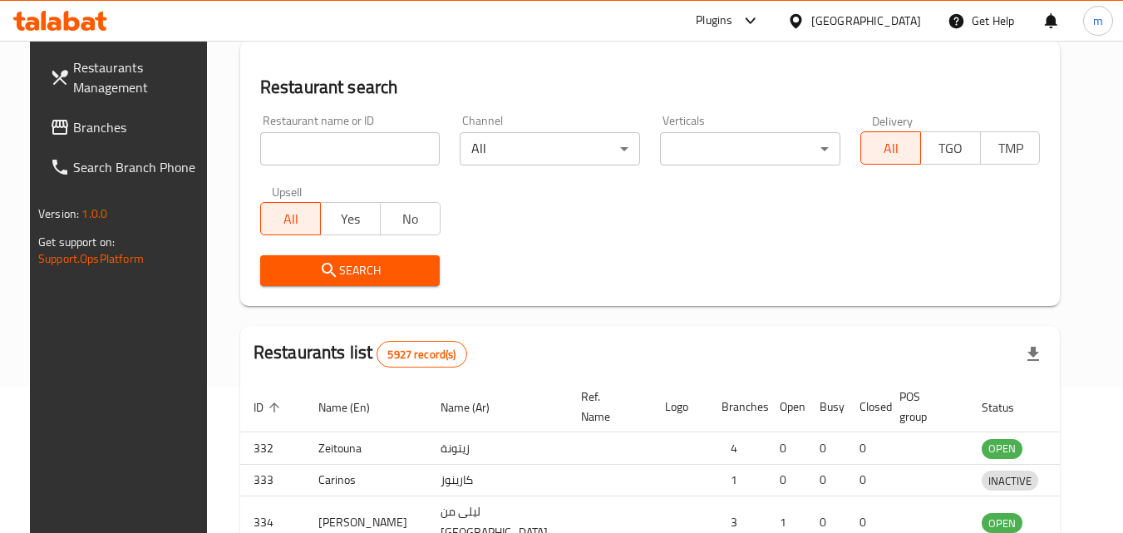
scroll to position [209, 0]
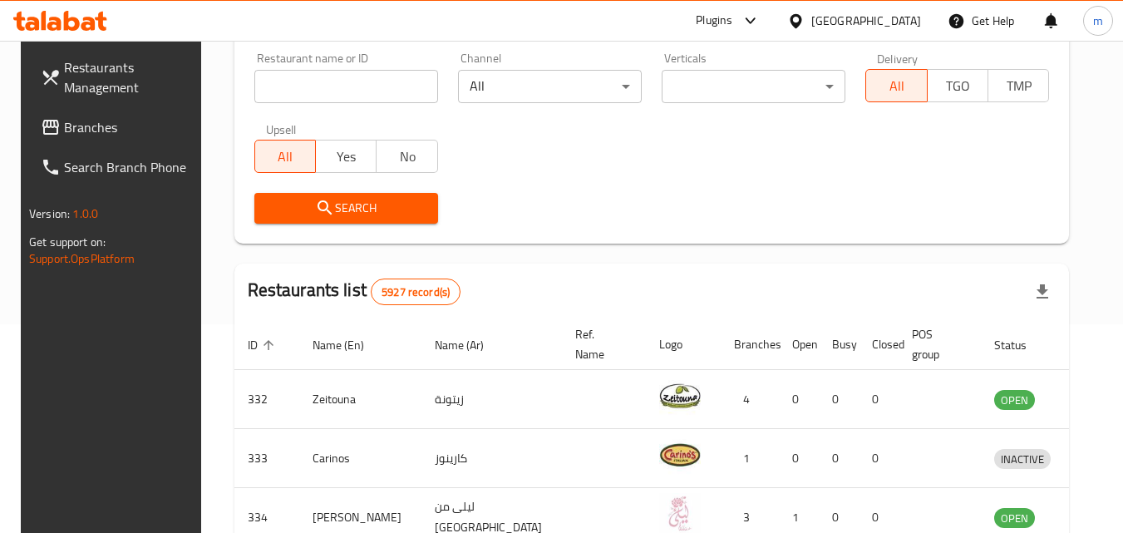
click at [69, 123] on span "Branches" at bounding box center [129, 127] width 131 height 20
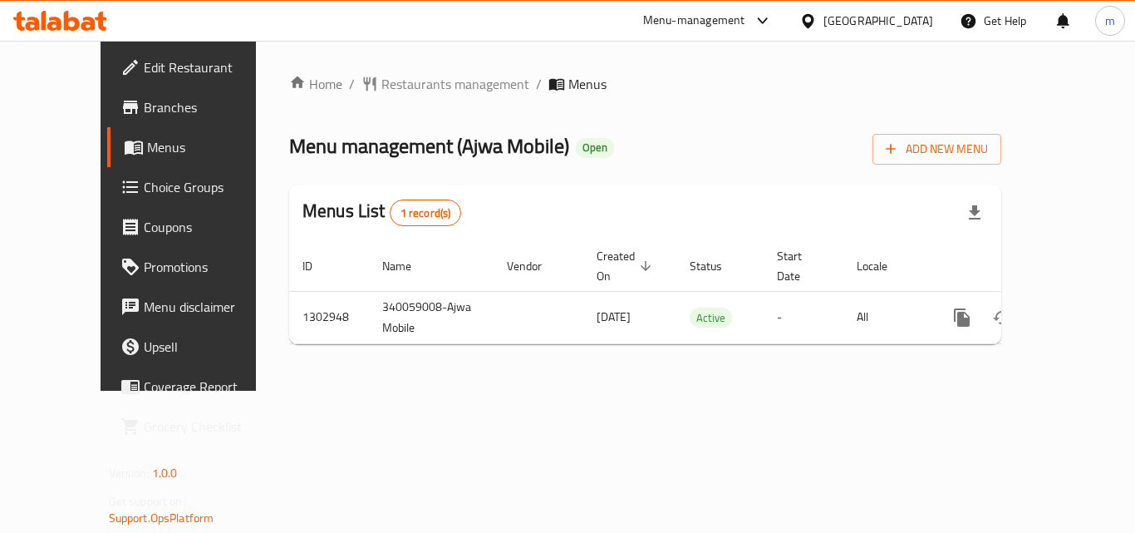
click at [393, 85] on span "Restaurants management" at bounding box center [456, 84] width 148 height 20
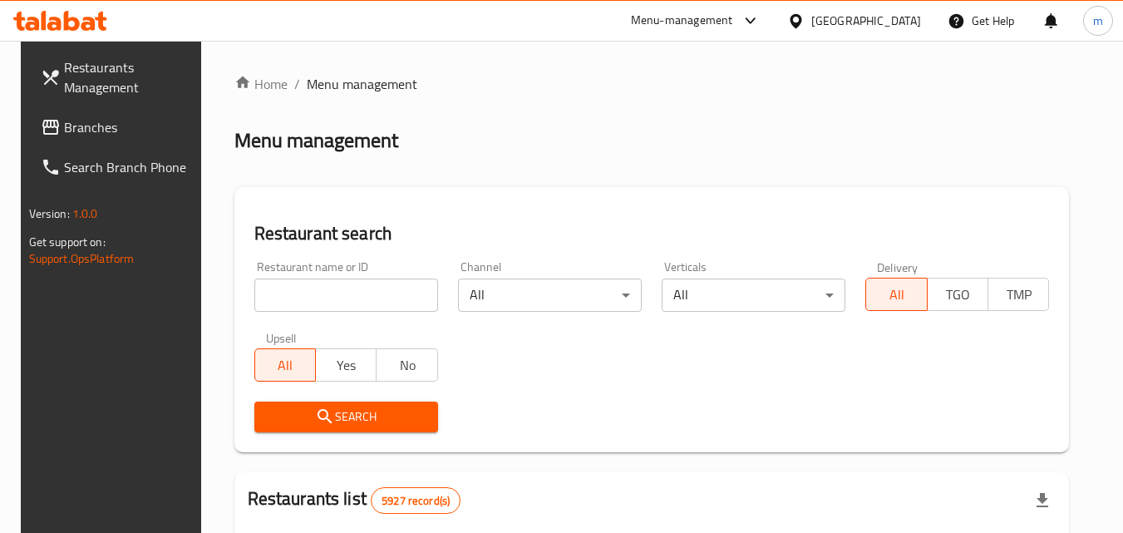
click at [345, 287] on input "search" at bounding box center [346, 294] width 184 height 33
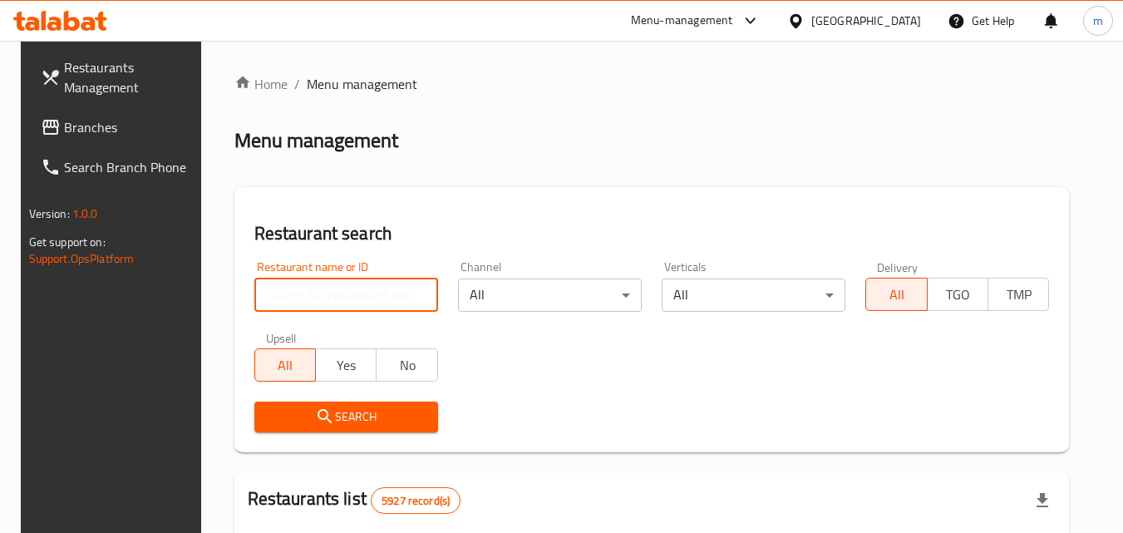
paste input "702634"
type input "702634"
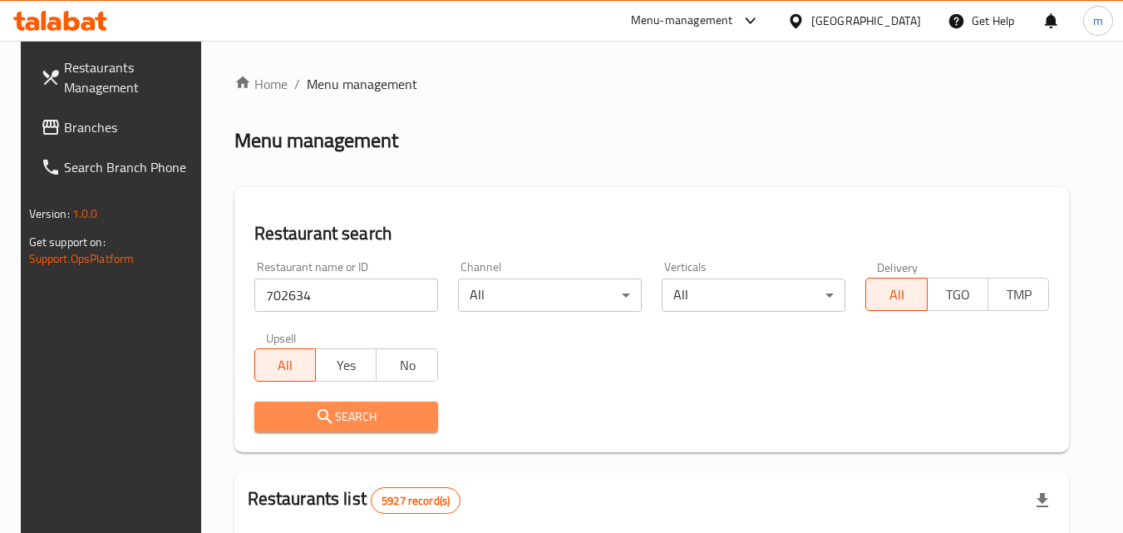
click at [362, 408] on span "Search" at bounding box center [346, 416] width 157 height 21
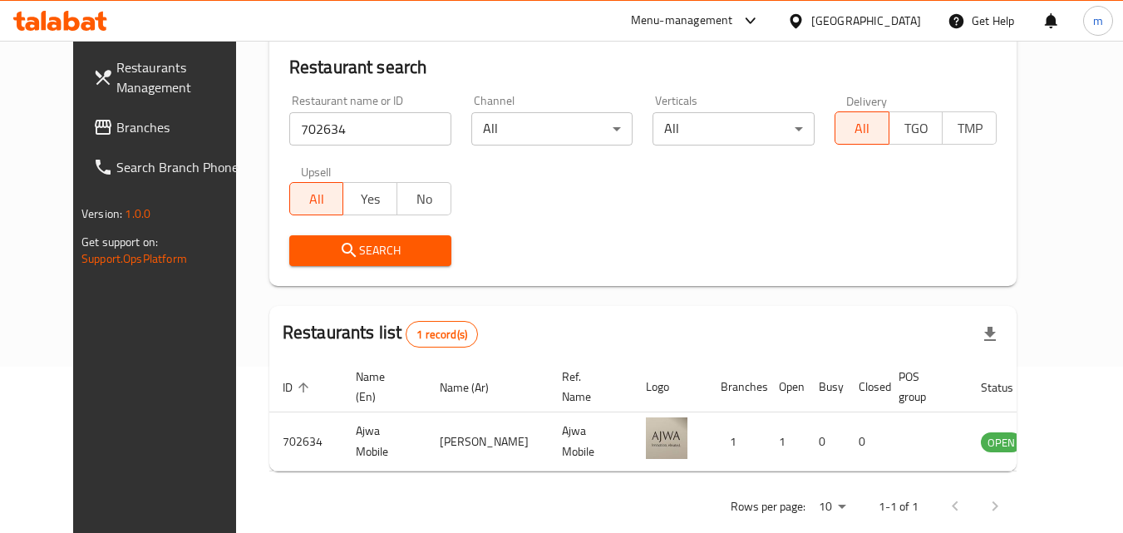
scroll to position [195, 0]
